Goal: Find specific page/section: Find specific page/section

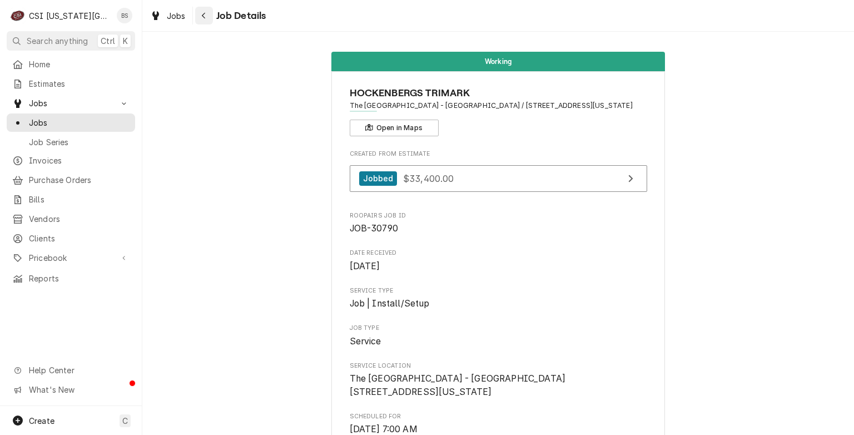
click at [205, 17] on icon "Navigate back" at bounding box center [203, 16] width 5 height 8
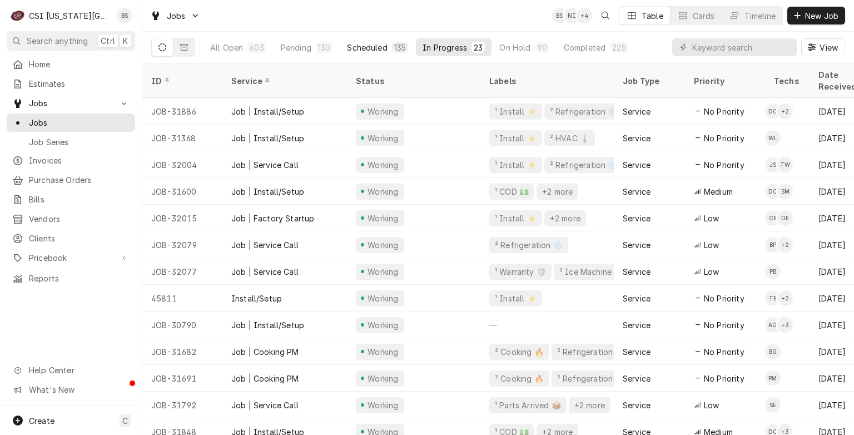
click at [382, 49] on div "Scheduled" at bounding box center [367, 48] width 40 height 12
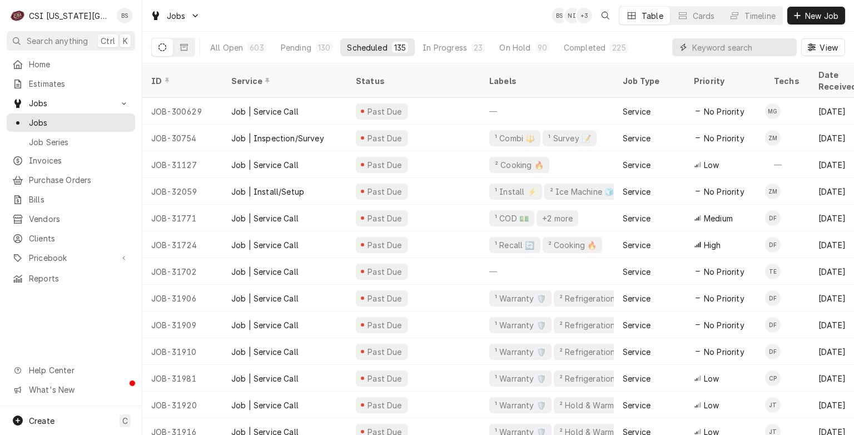
click at [709, 46] on input "Dynamic Content Wrapper" at bounding box center [741, 47] width 99 height 18
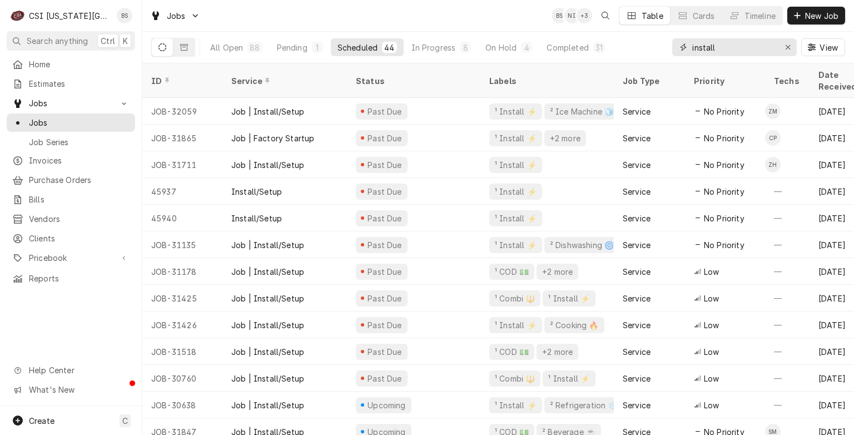
type input "install"
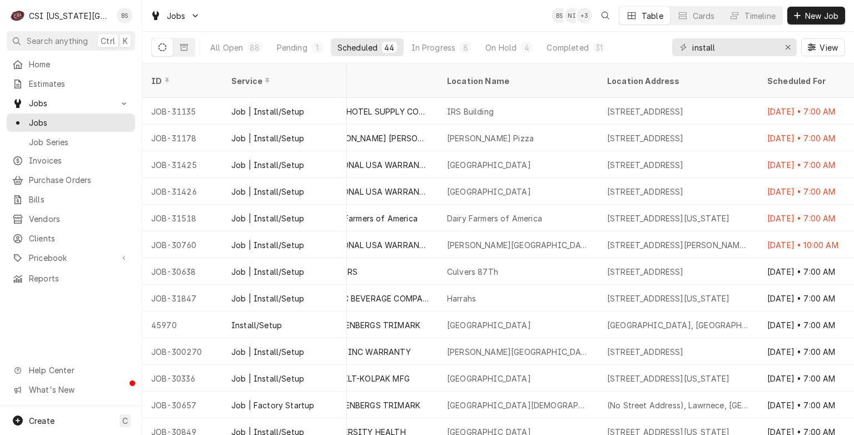
scroll to position [156, 576]
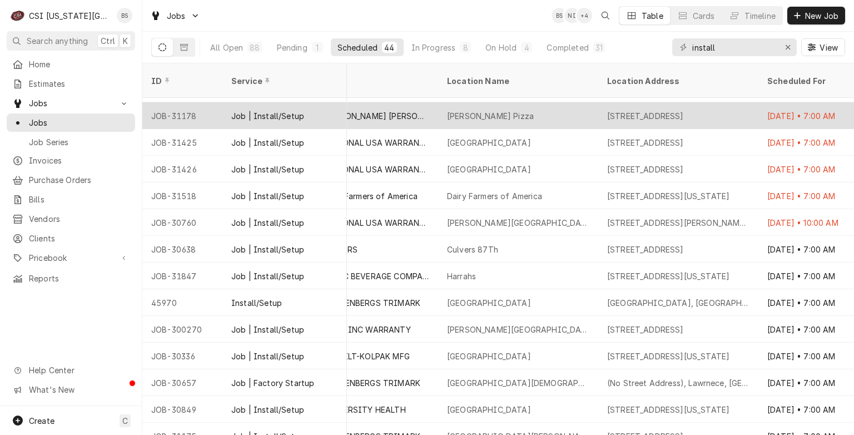
click at [474, 110] on div "[PERSON_NAME] Pizza" at bounding box center [490, 116] width 87 height 12
